Goal: Navigation & Orientation: Find specific page/section

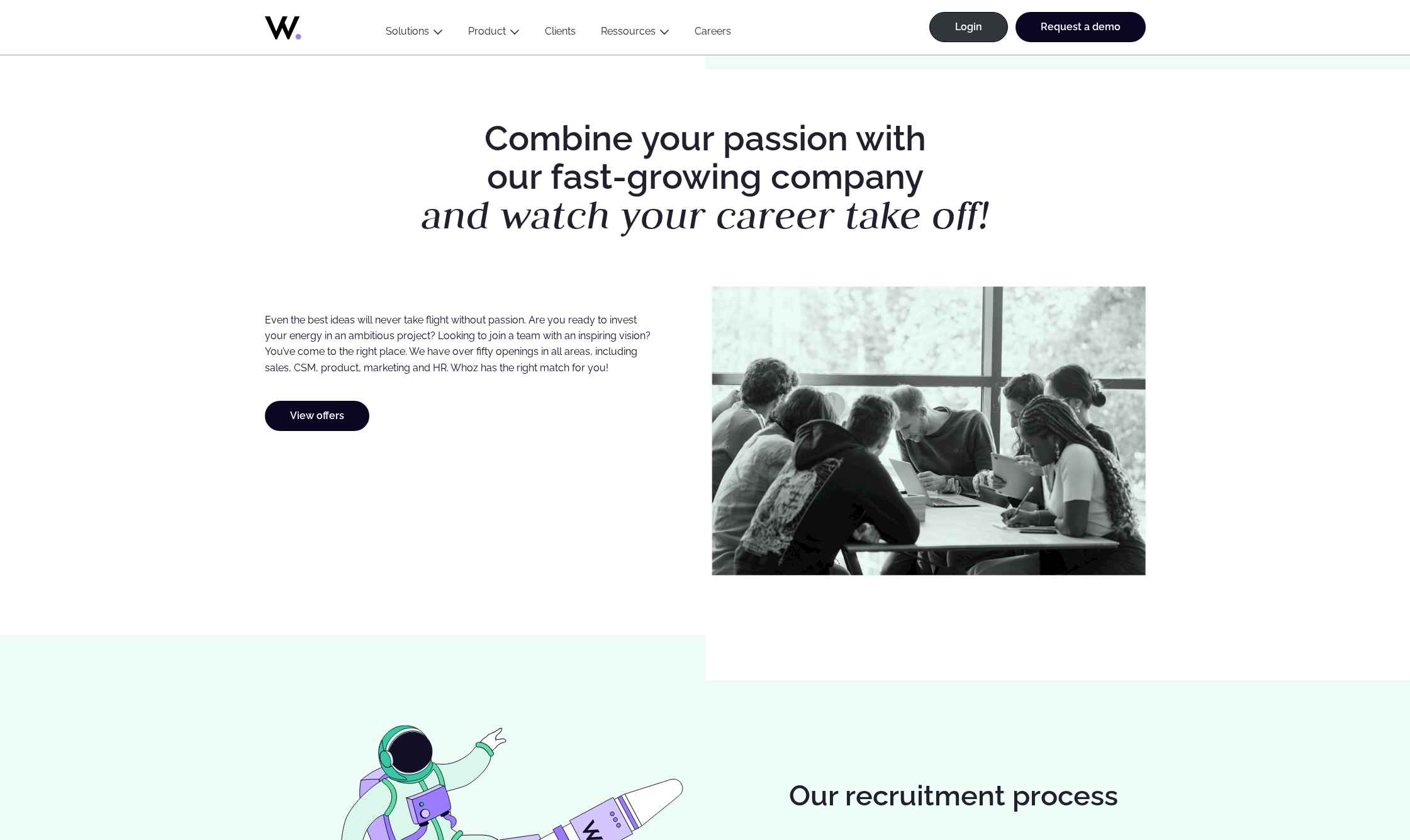
scroll to position [315, 0]
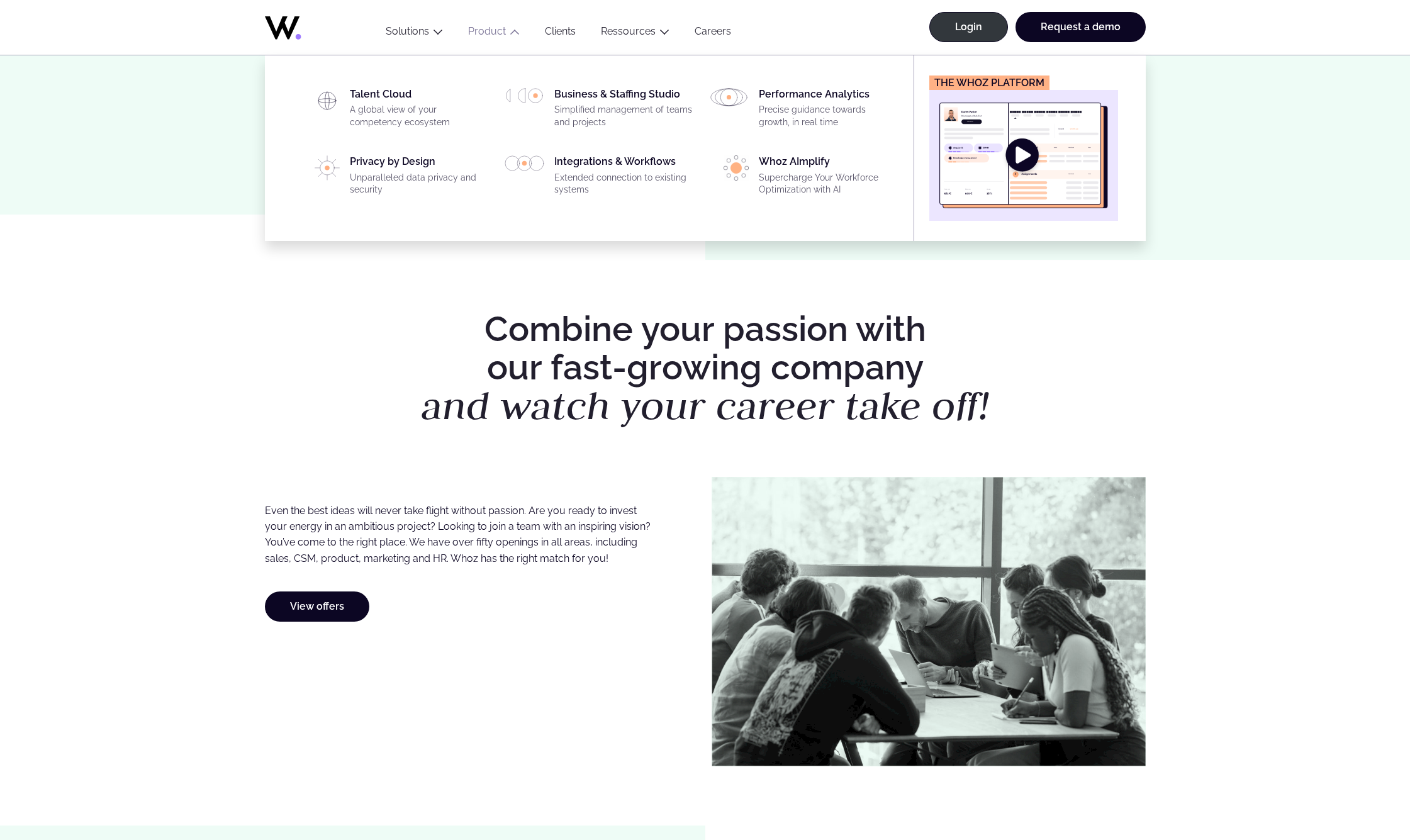
click at [1009, 161] on img "Main" at bounding box center [1023, 155] width 169 height 106
